Goal: Navigation & Orientation: Understand site structure

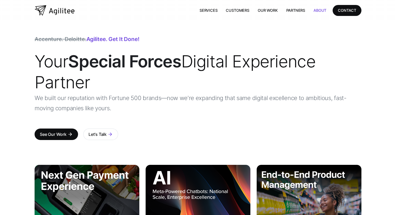
click at [319, 11] on link "About" at bounding box center [319, 10] width 21 height 11
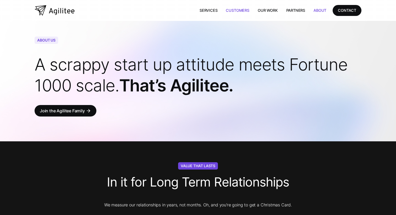
click at [242, 10] on link "Customers" at bounding box center [237, 10] width 32 height 11
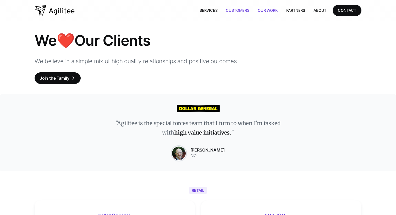
click at [265, 12] on link "Our Work" at bounding box center [267, 10] width 29 height 11
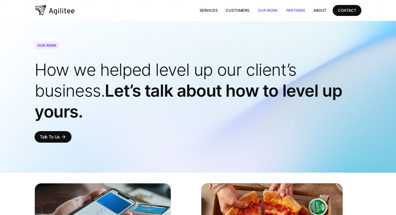
click at [298, 10] on link "Partners" at bounding box center [295, 10] width 27 height 11
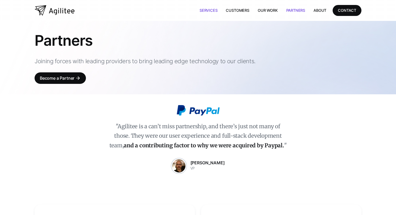
click at [210, 8] on link "Services" at bounding box center [208, 10] width 26 height 11
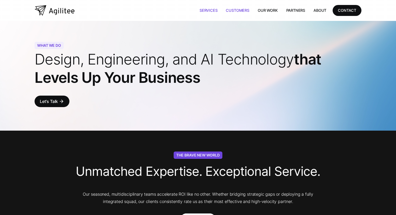
click at [231, 9] on link "Customers" at bounding box center [237, 10] width 32 height 11
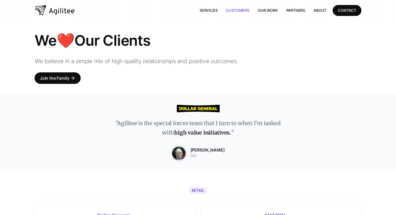
click at [69, 12] on img "home" at bounding box center [55, 10] width 40 height 10
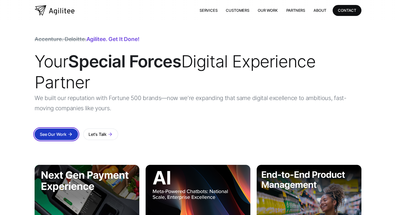
click at [61, 130] on link "See Our Work arrow_forward" at bounding box center [56, 135] width 43 height 12
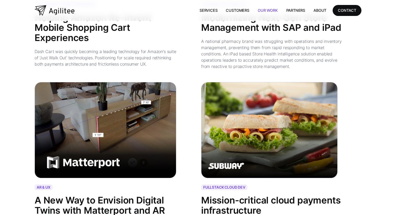
scroll to position [877, 0]
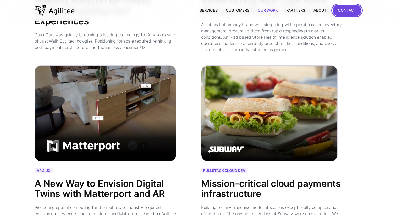
click at [345, 14] on link "CONTACT" at bounding box center [346, 10] width 29 height 11
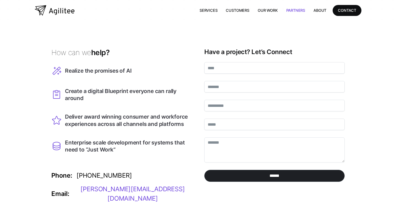
click at [300, 13] on link "Partners" at bounding box center [295, 10] width 27 height 11
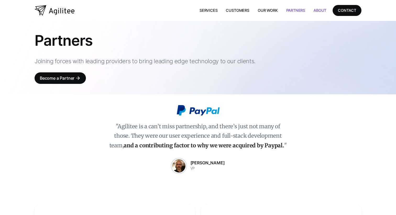
click at [322, 8] on link "About" at bounding box center [319, 10] width 21 height 11
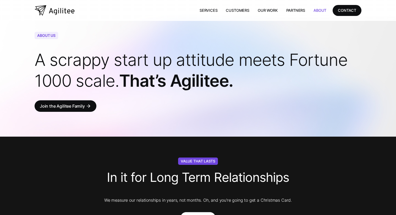
scroll to position [6, 0]
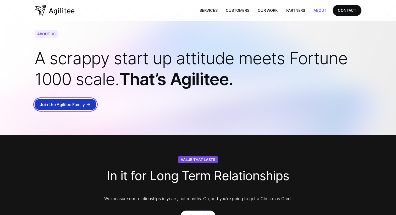
click at [78, 102] on div "Join the Agilitee Family" at bounding box center [62, 104] width 45 height 7
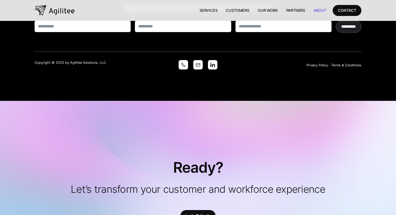
scroll to position [1180, 0]
